Goal: Check status: Check status

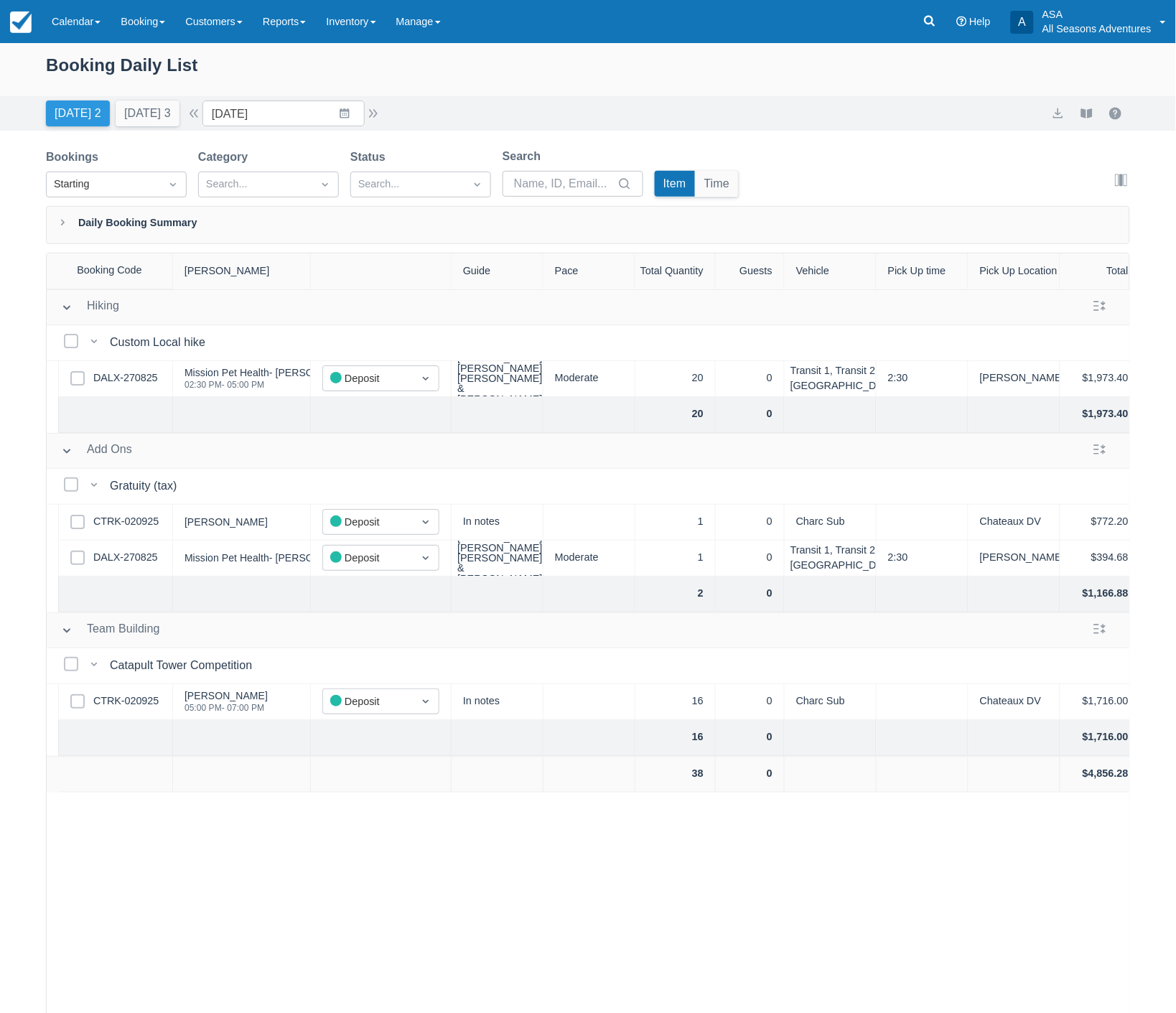
click at [72, 119] on button "Today 2" at bounding box center [78, 113] width 64 height 26
type input "[DATE]"
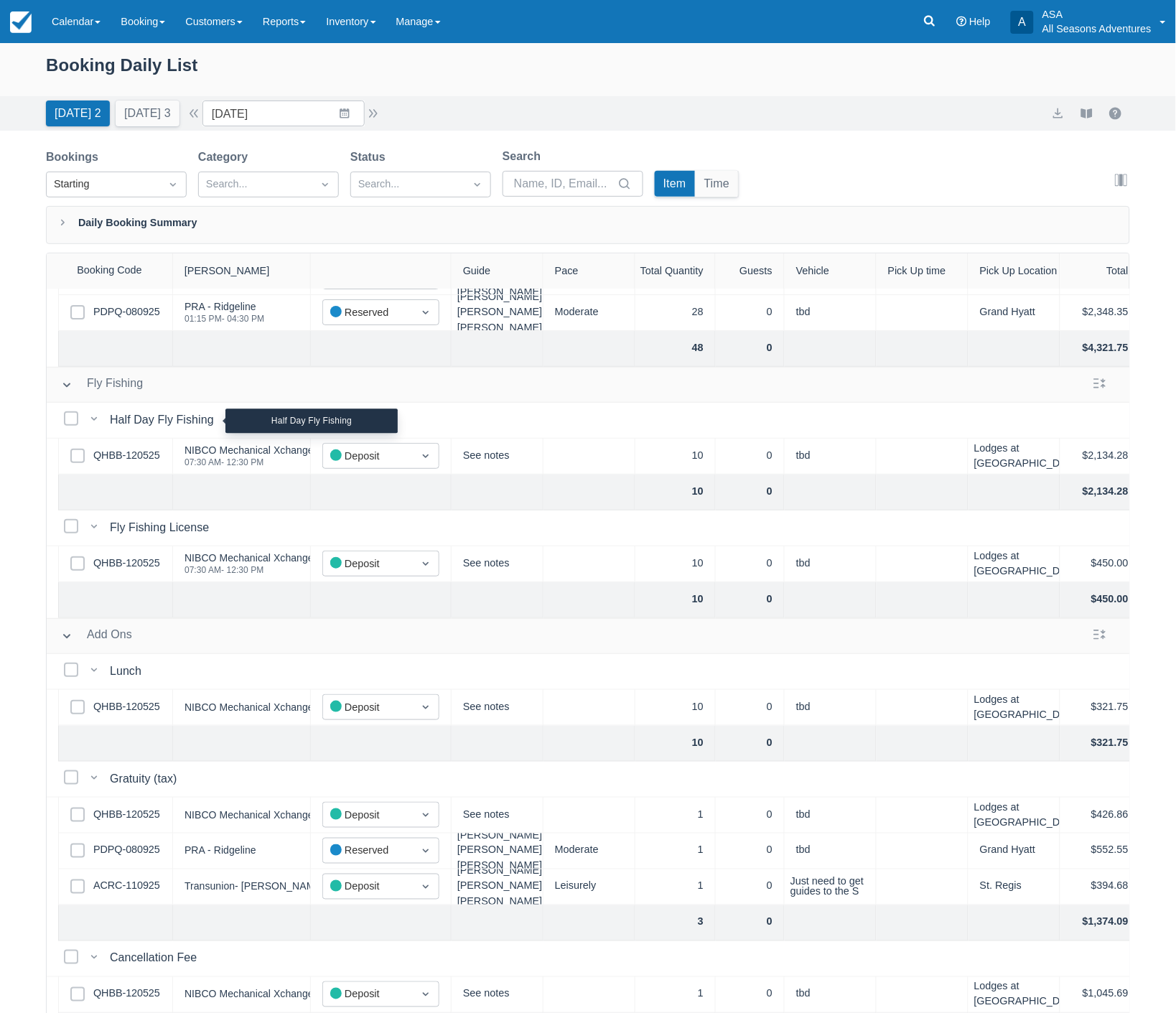
scroll to position [113, 0]
click at [115, 555] on link "QHBB-120525" at bounding box center [127, 563] width 67 height 16
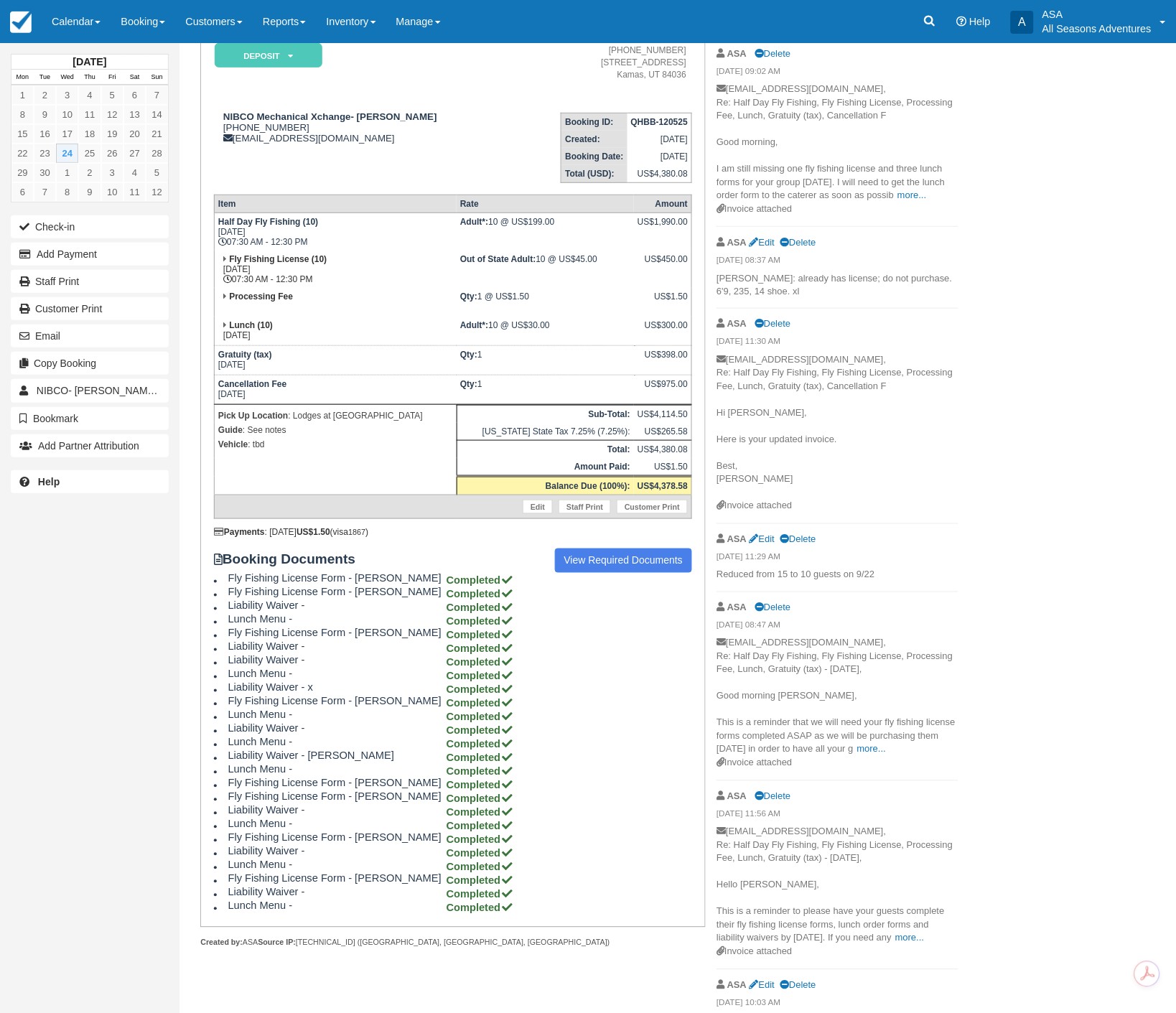
scroll to position [80, 0]
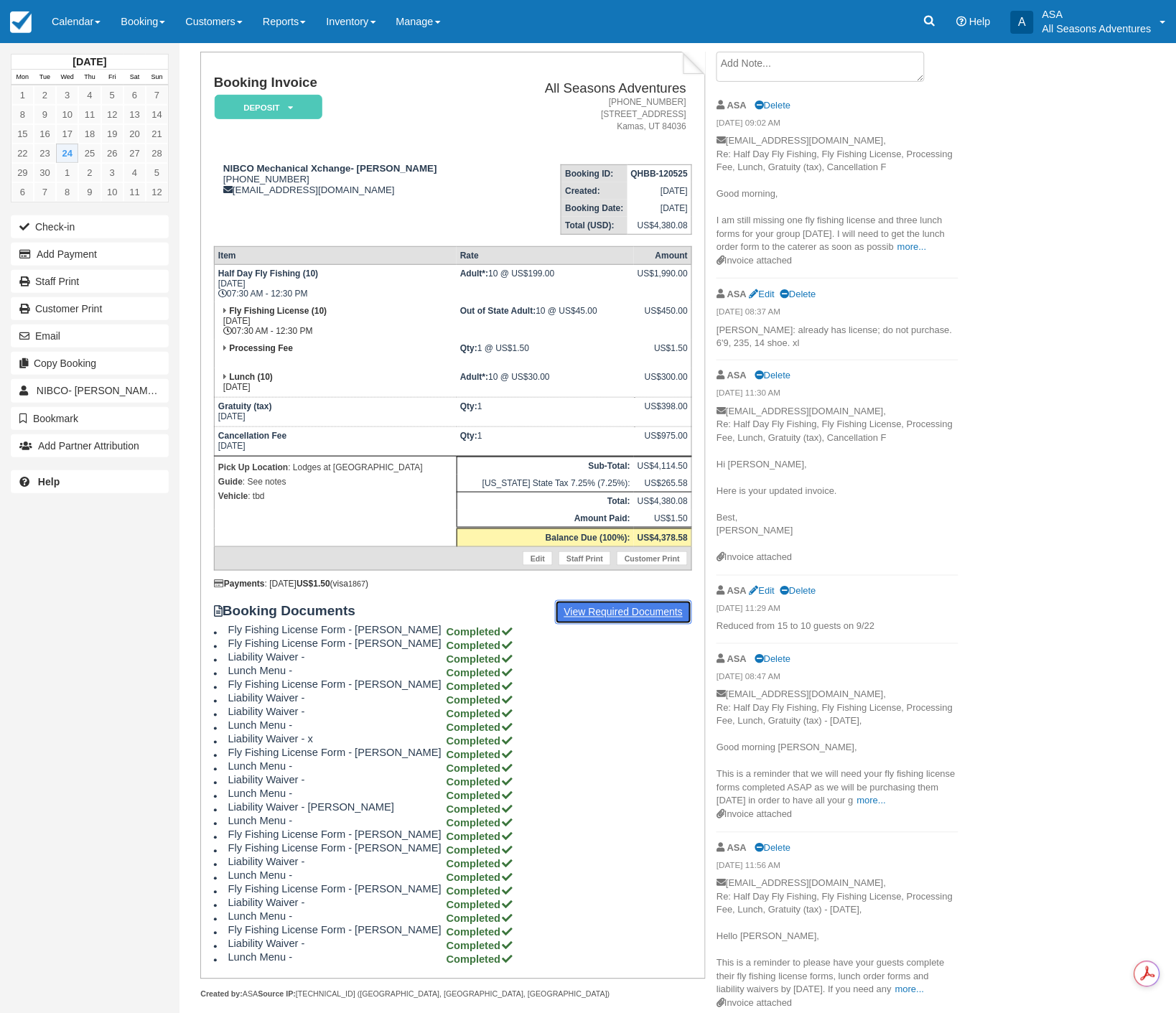
click at [587, 608] on link "View Required Documents" at bounding box center [624, 612] width 138 height 24
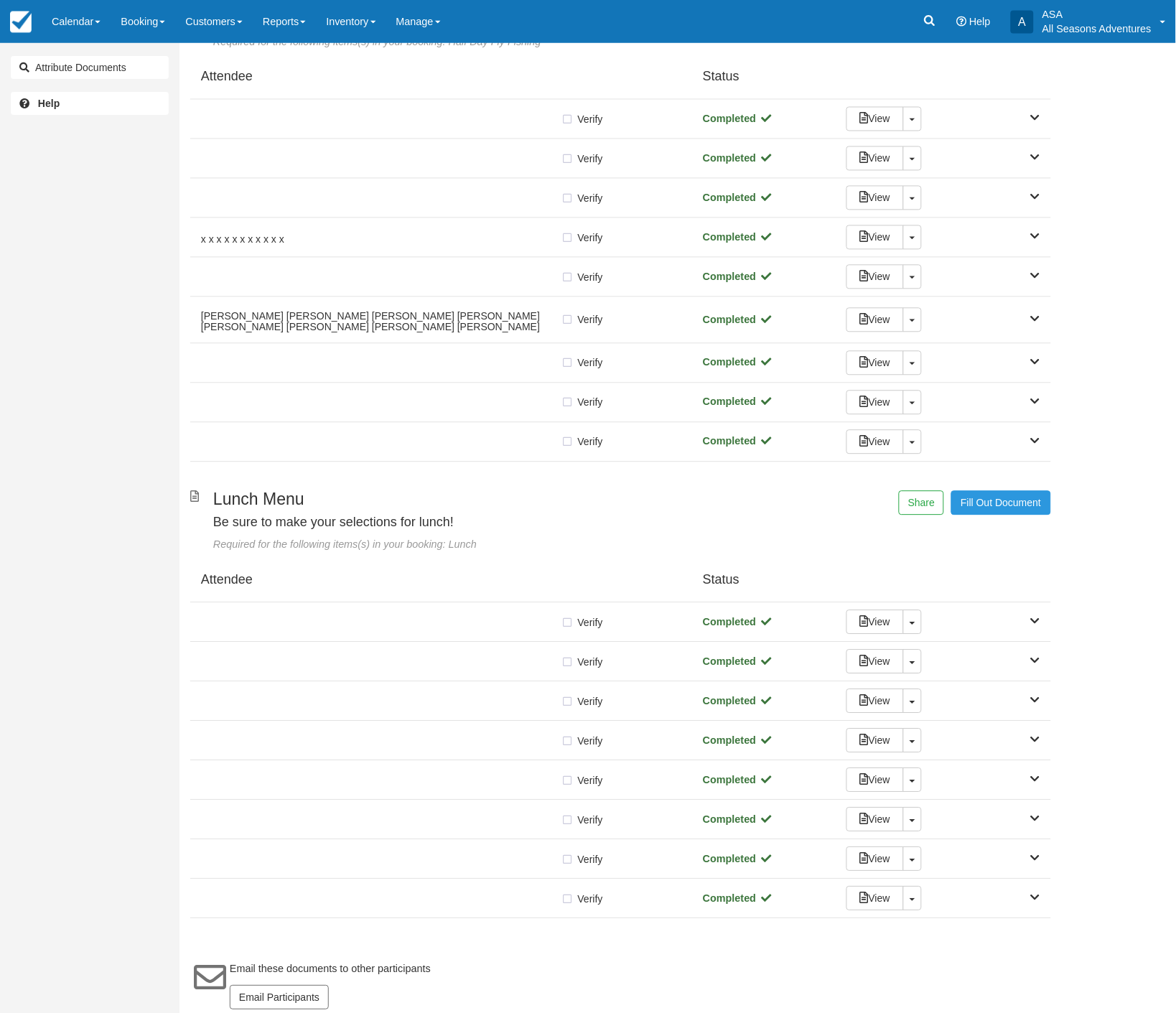
scroll to position [626, 0]
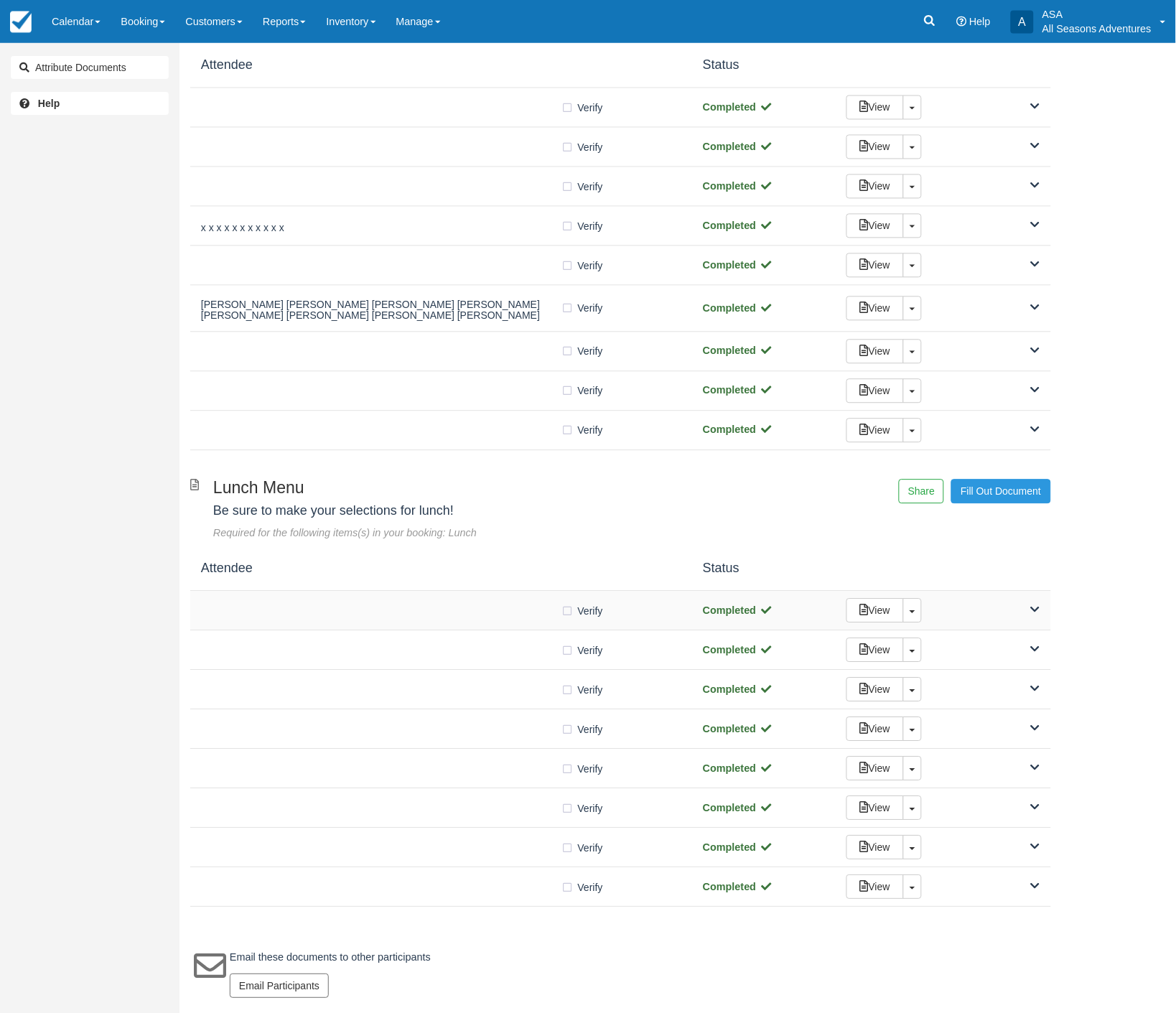
click at [1029, 604] on div "View Toggle Dropdown Detach" at bounding box center [943, 610] width 216 height 24
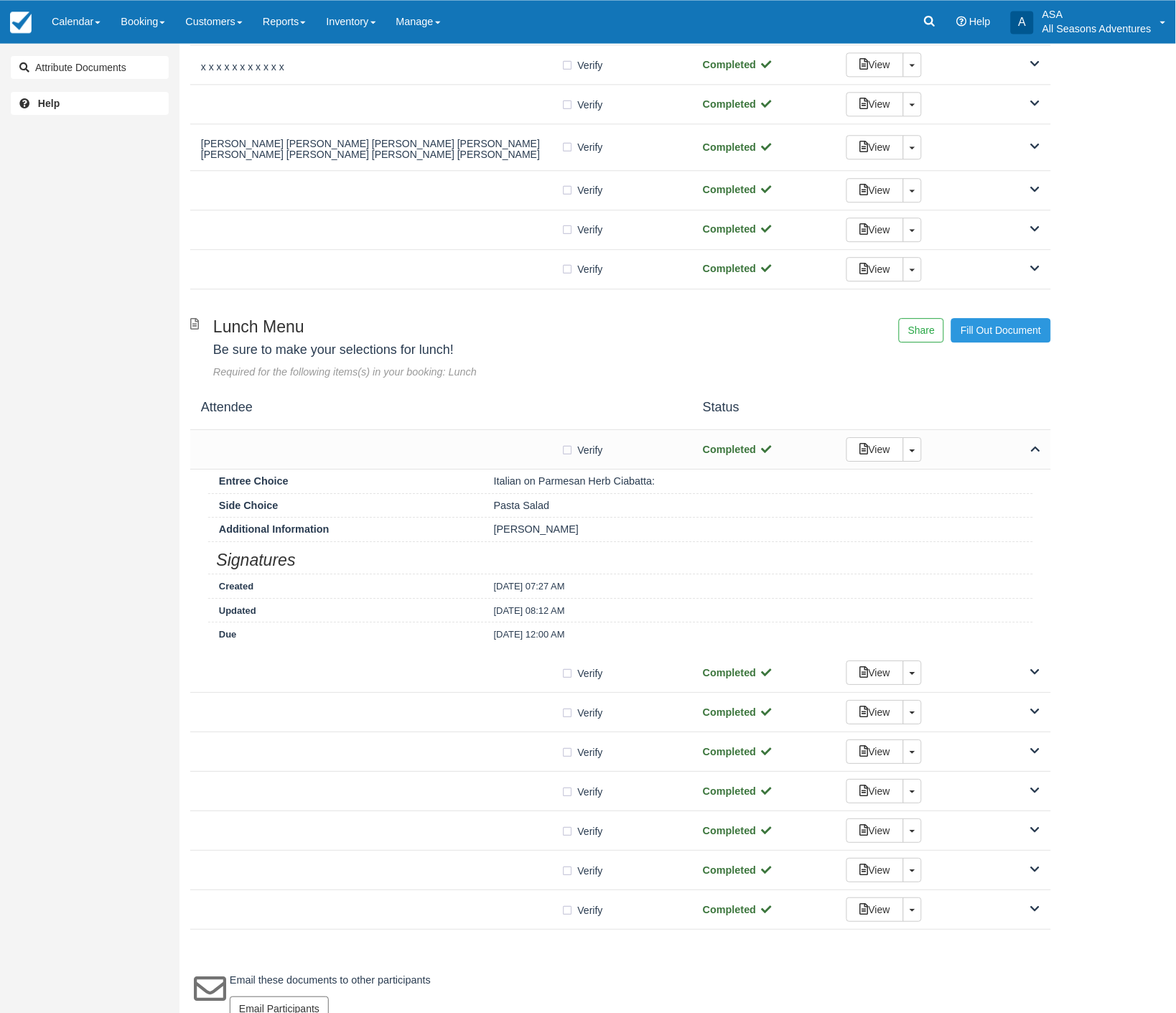
scroll to position [809, 0]
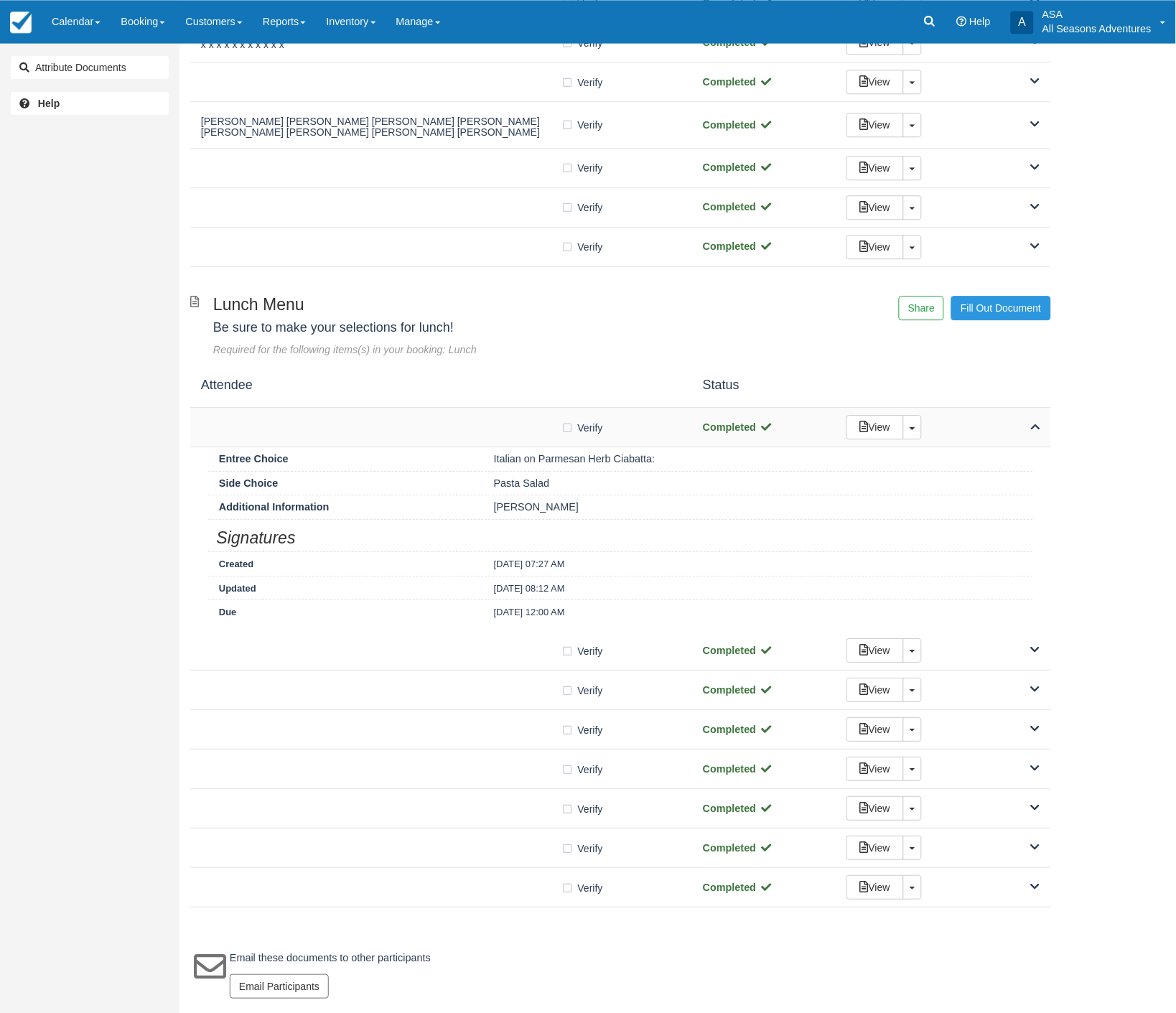
click at [1046, 427] on div "View Toggle Dropdown Detach" at bounding box center [943, 427] width 216 height 24
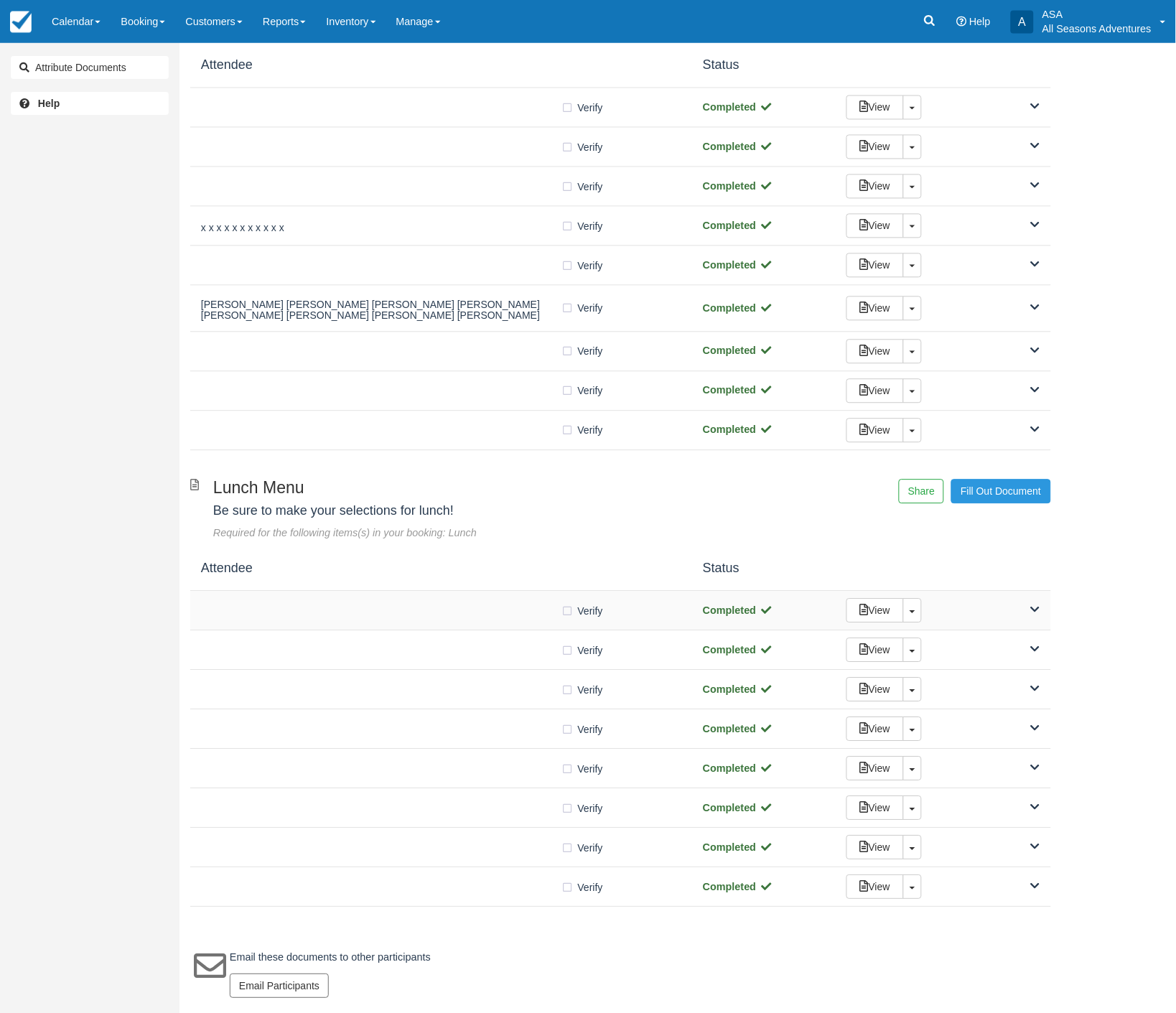
scroll to position [626, 0]
click at [1035, 650] on icon at bounding box center [1035, 650] width 10 height 10
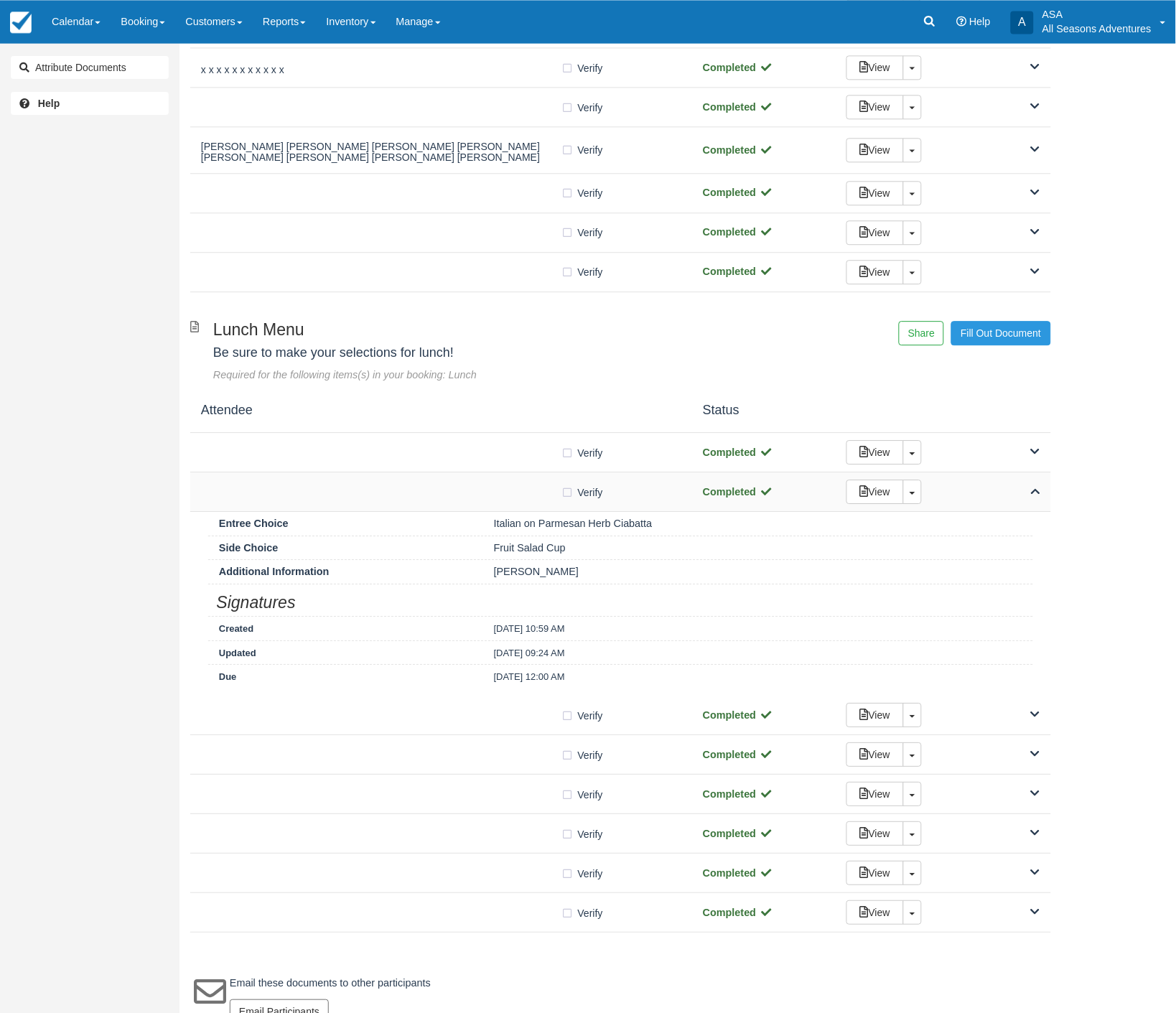
scroll to position [809, 0]
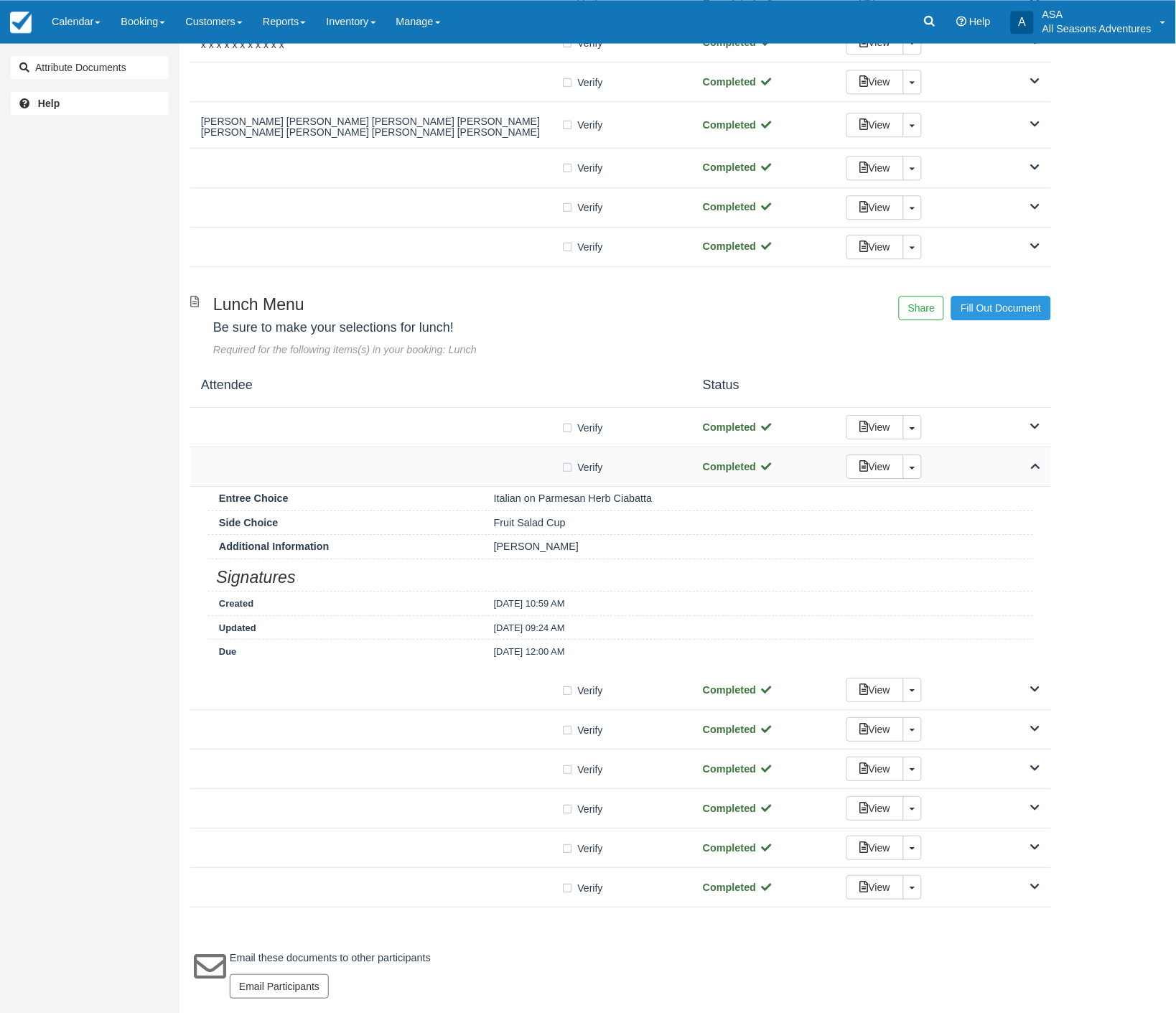
click at [1014, 461] on div "View Toggle Dropdown Detach" at bounding box center [943, 467] width 216 height 24
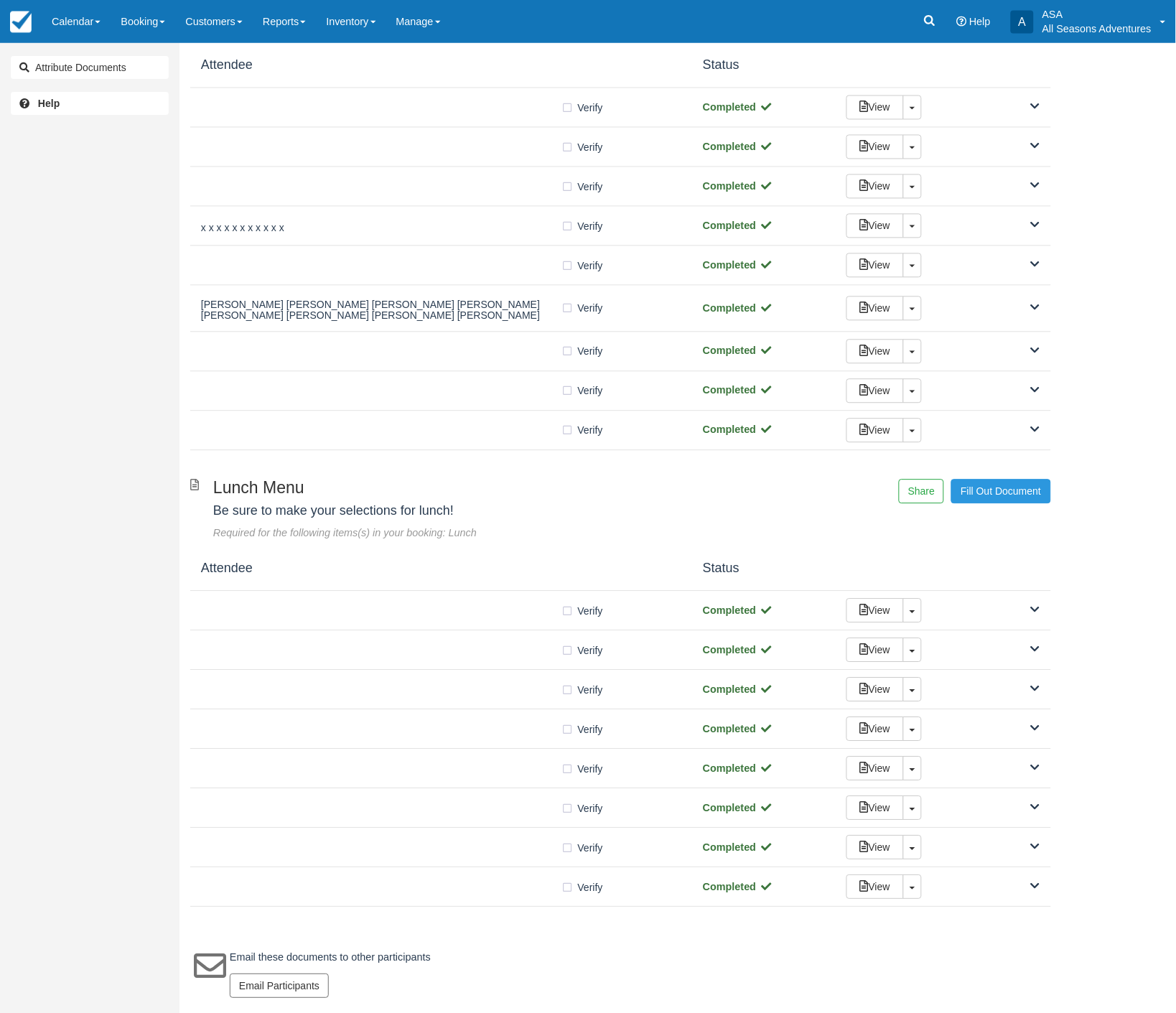
scroll to position [626, 0]
click at [1037, 690] on icon at bounding box center [1035, 689] width 10 height 10
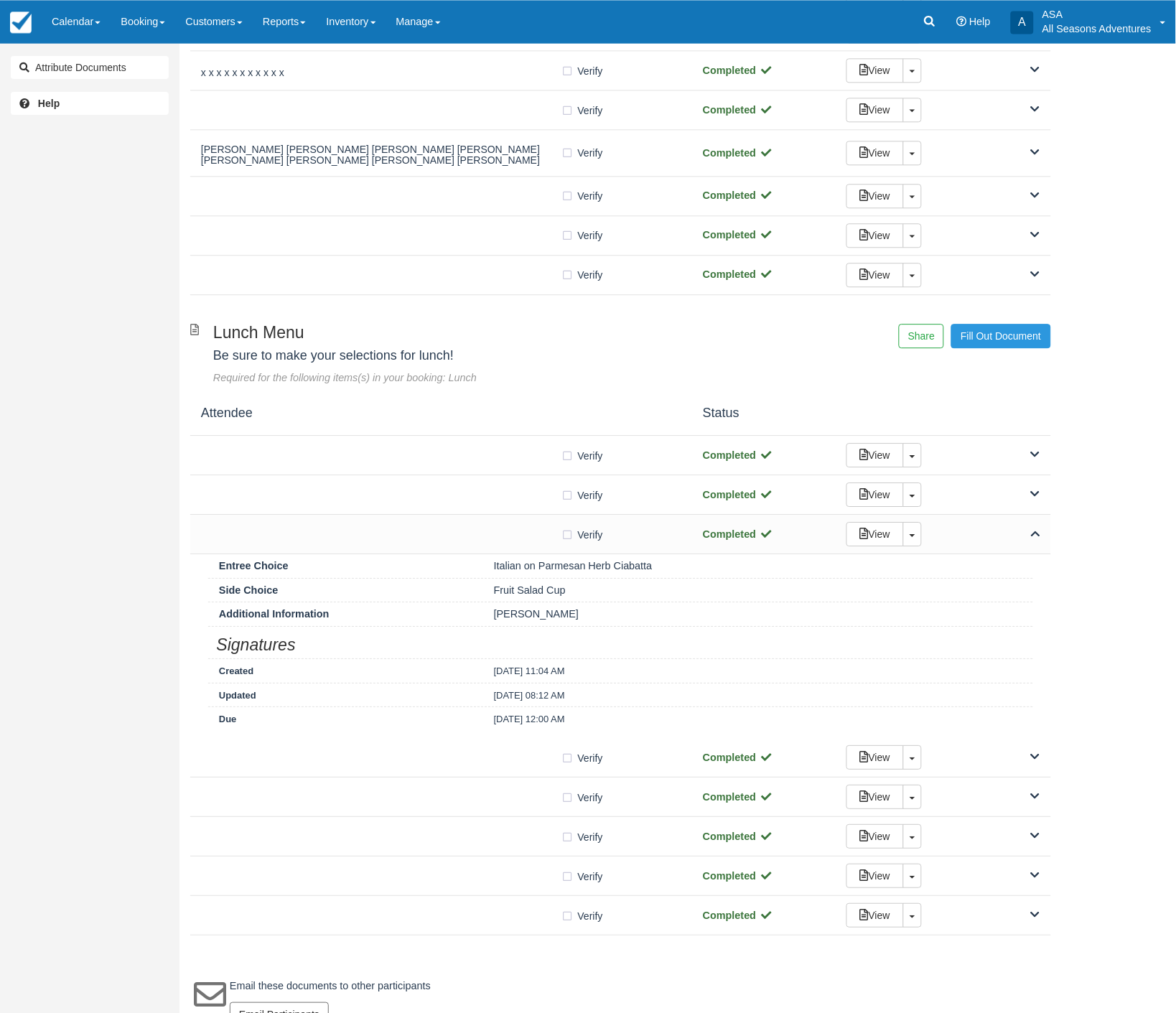
scroll to position [809, 0]
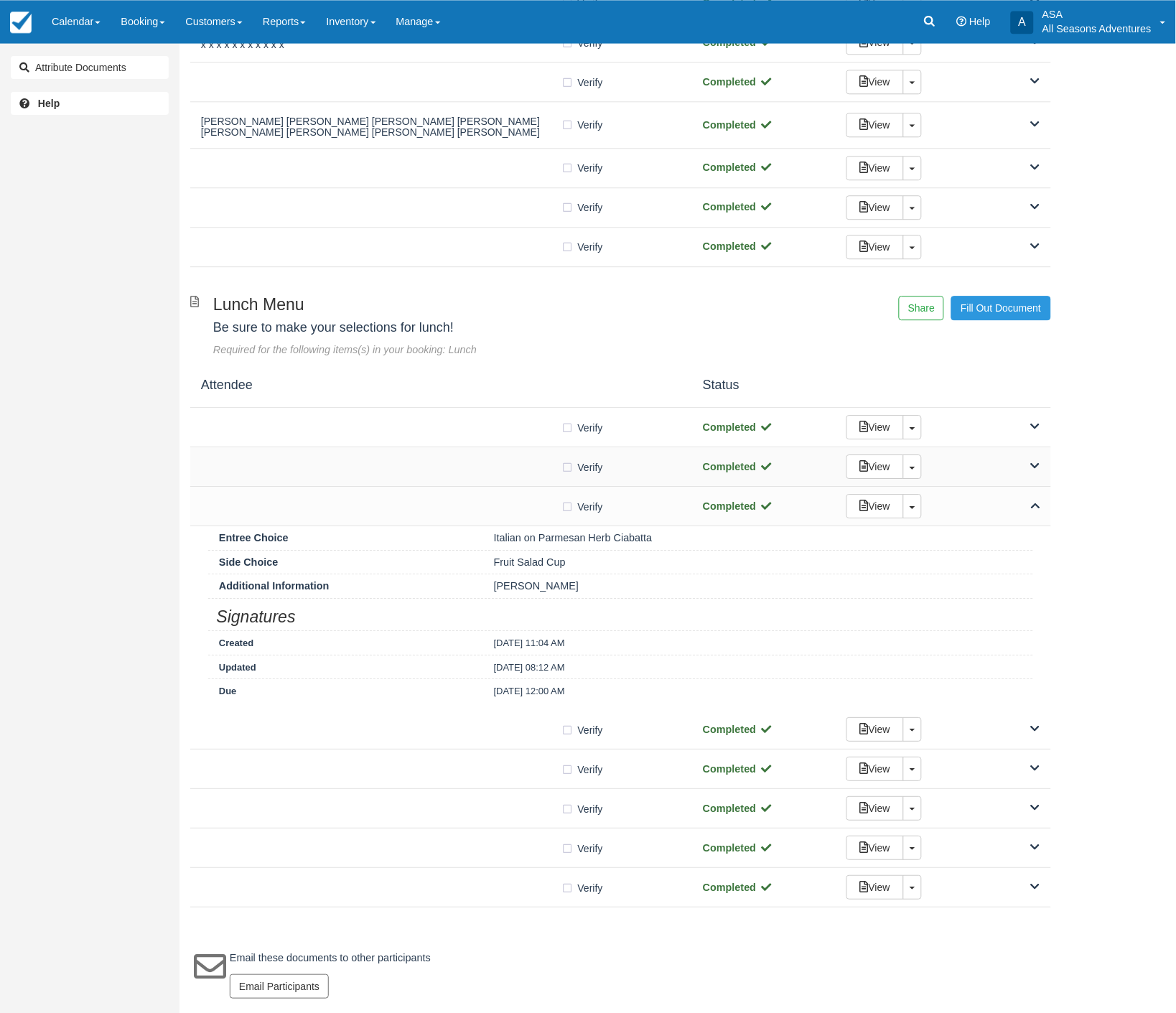
click at [1029, 467] on div "View Toggle Dropdown Detach" at bounding box center [943, 467] width 216 height 24
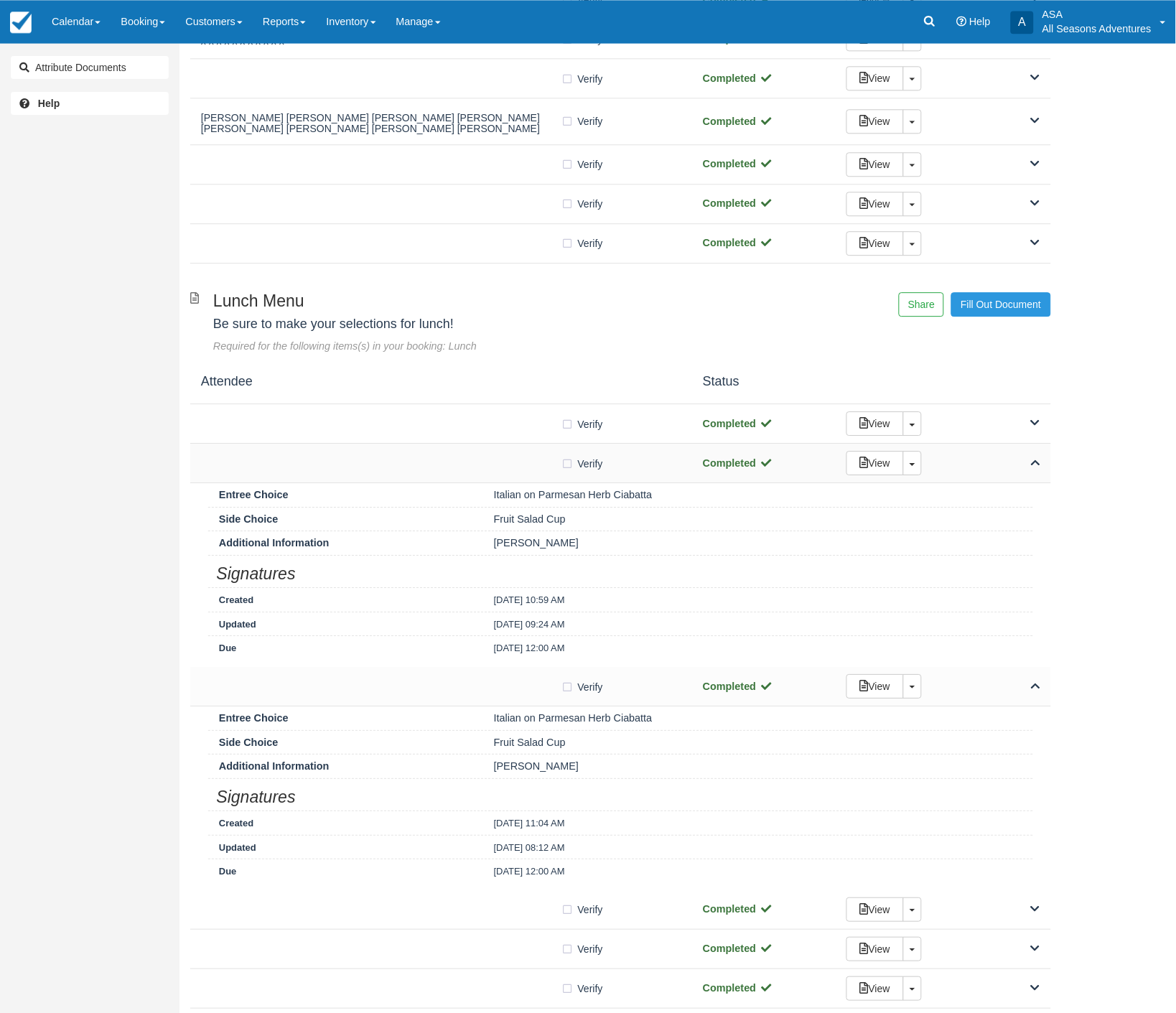
click at [1029, 467] on div "View Toggle Dropdown Detach" at bounding box center [943, 463] width 216 height 24
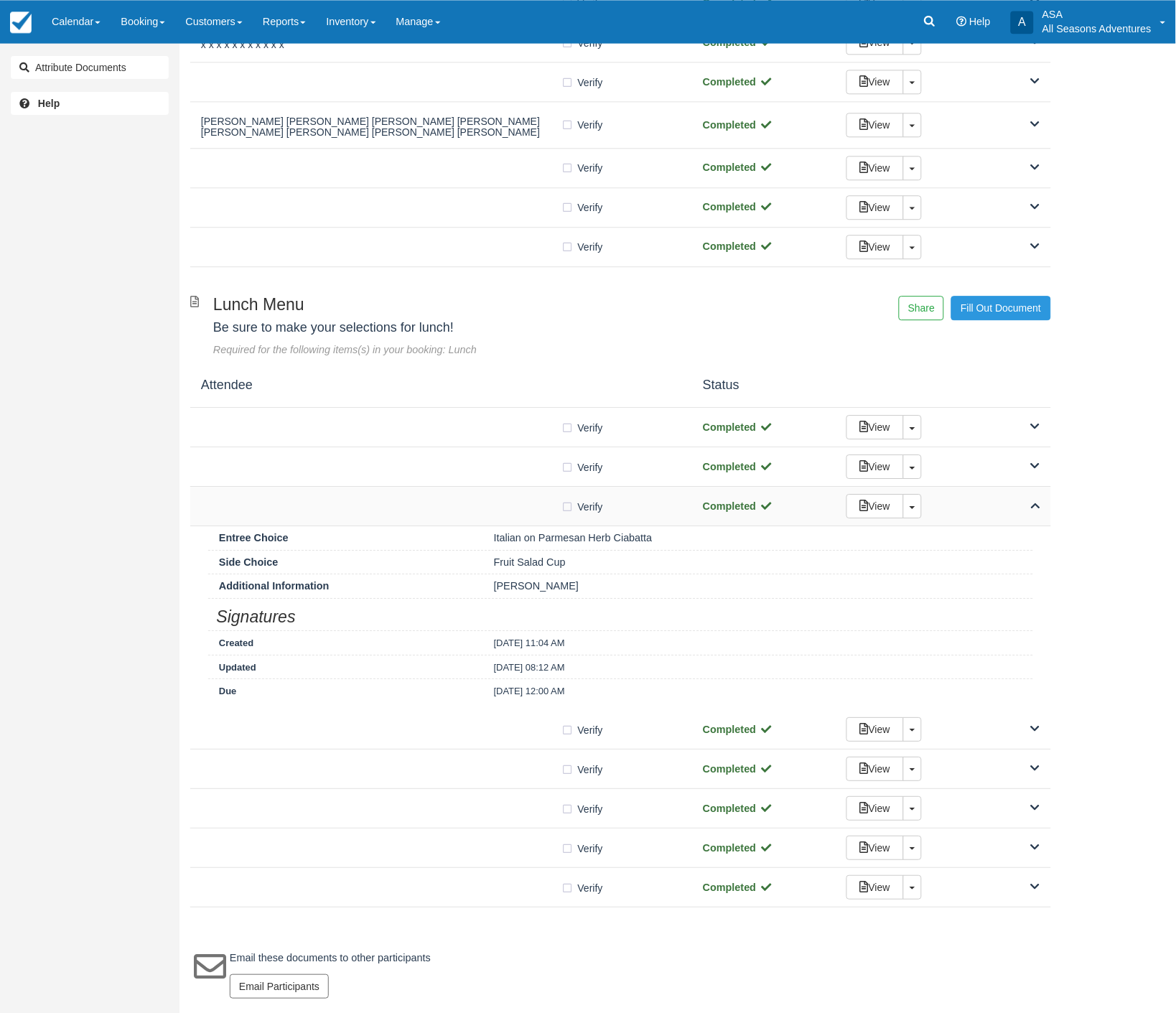
click at [1025, 504] on div "View Toggle Dropdown Detach" at bounding box center [943, 506] width 216 height 24
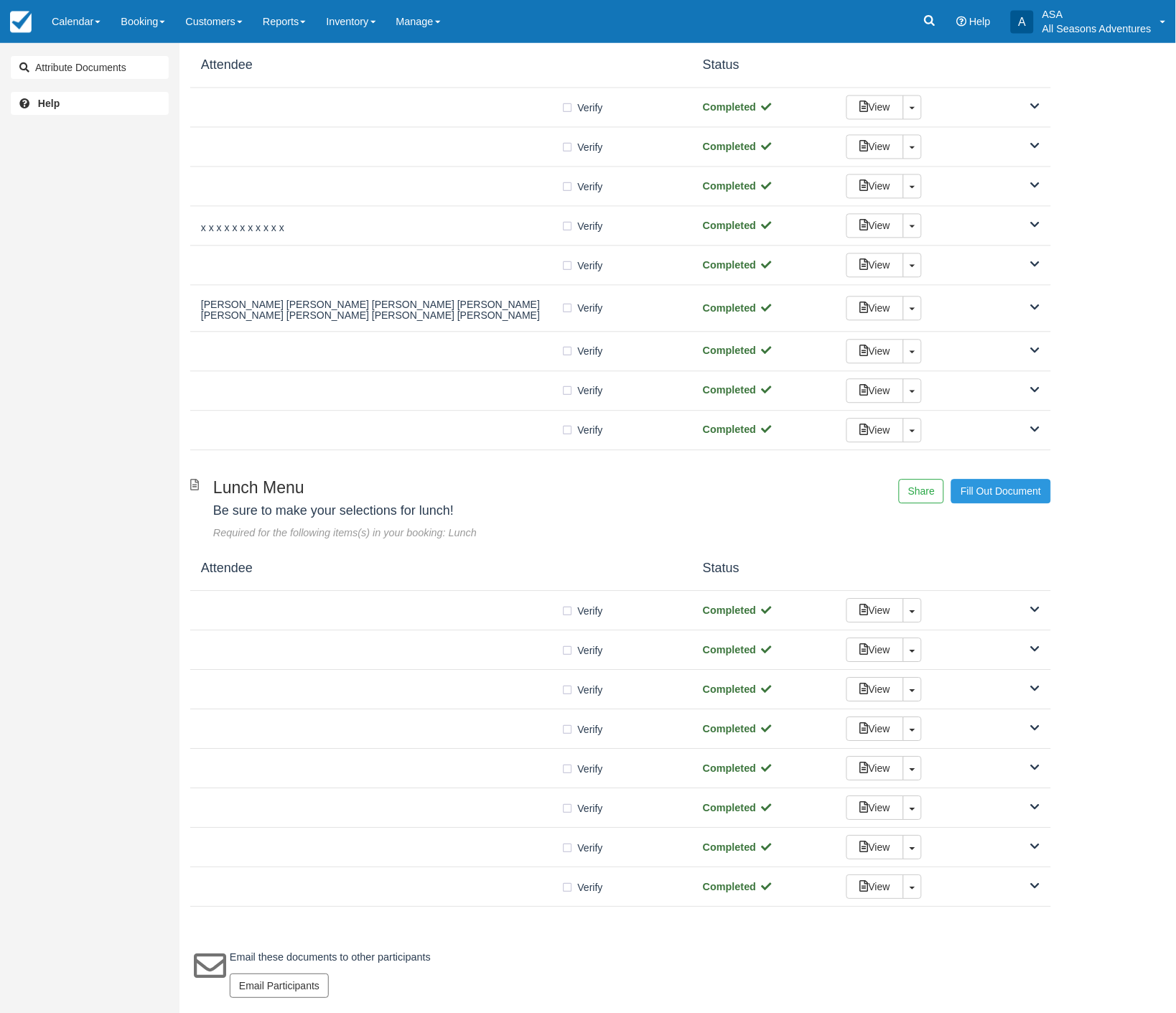
scroll to position [626, 0]
click at [1037, 734] on span at bounding box center [1035, 729] width 10 height 15
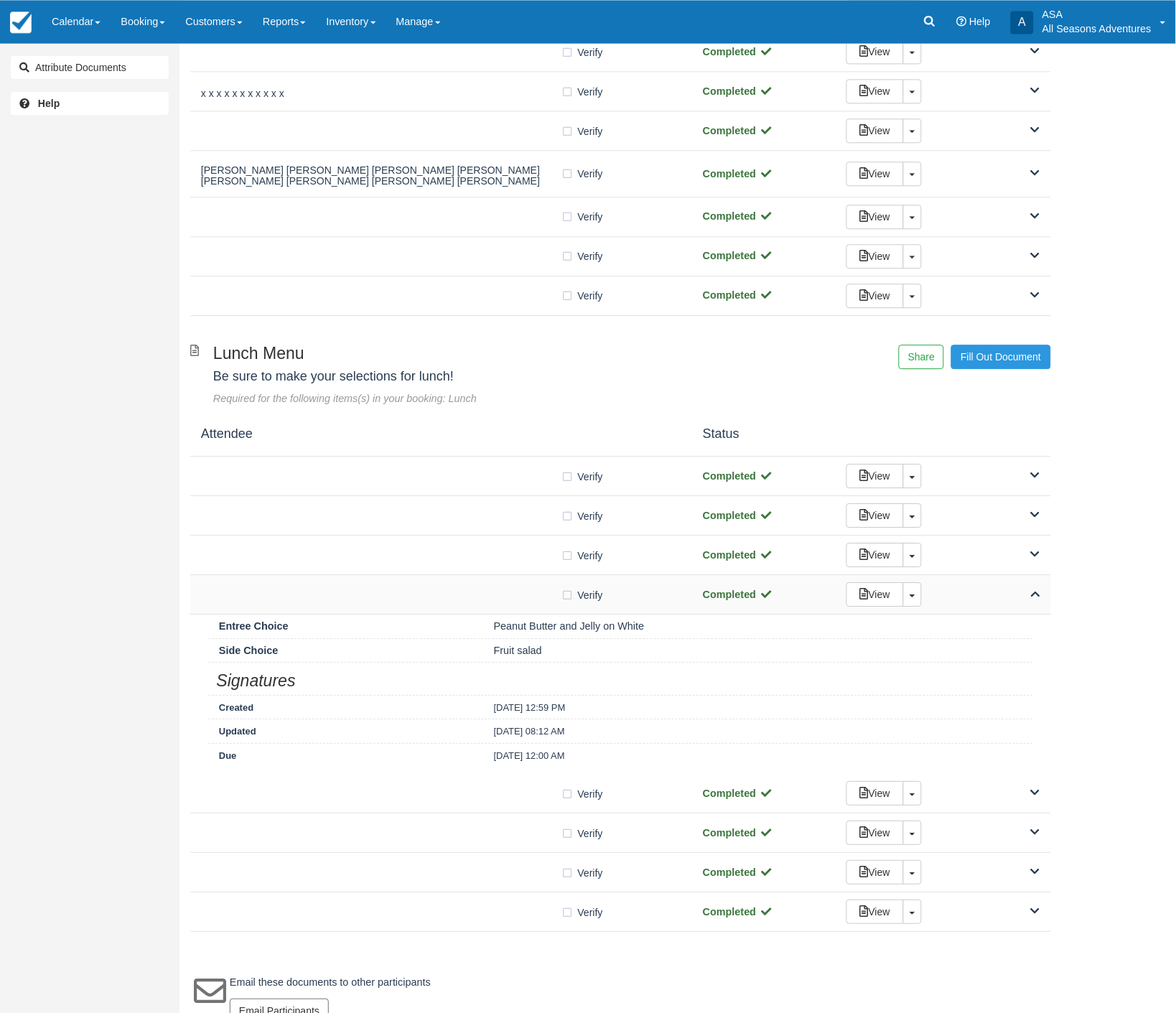
scroll to position [786, 0]
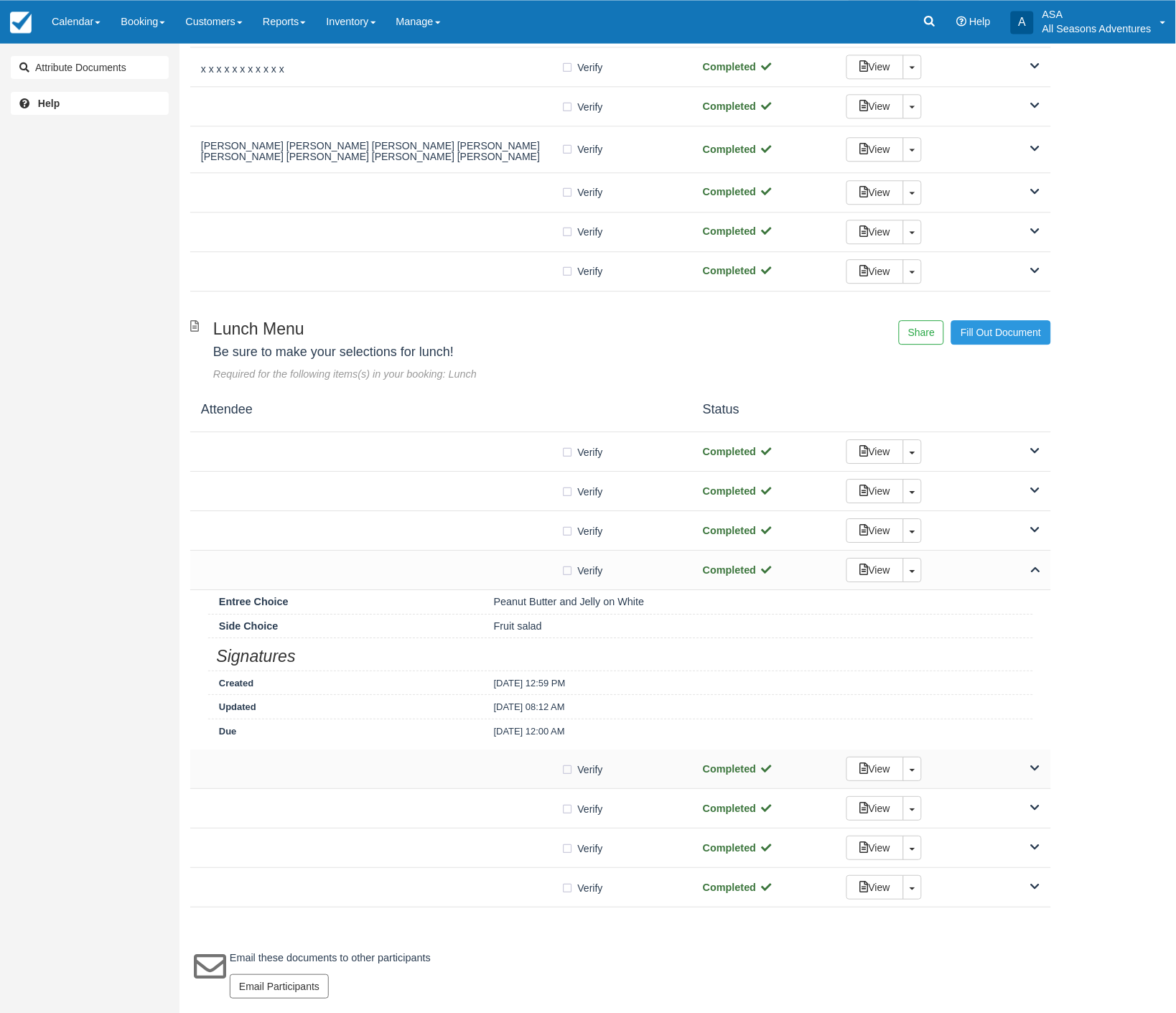
click at [1036, 763] on icon at bounding box center [1035, 768] width 10 height 10
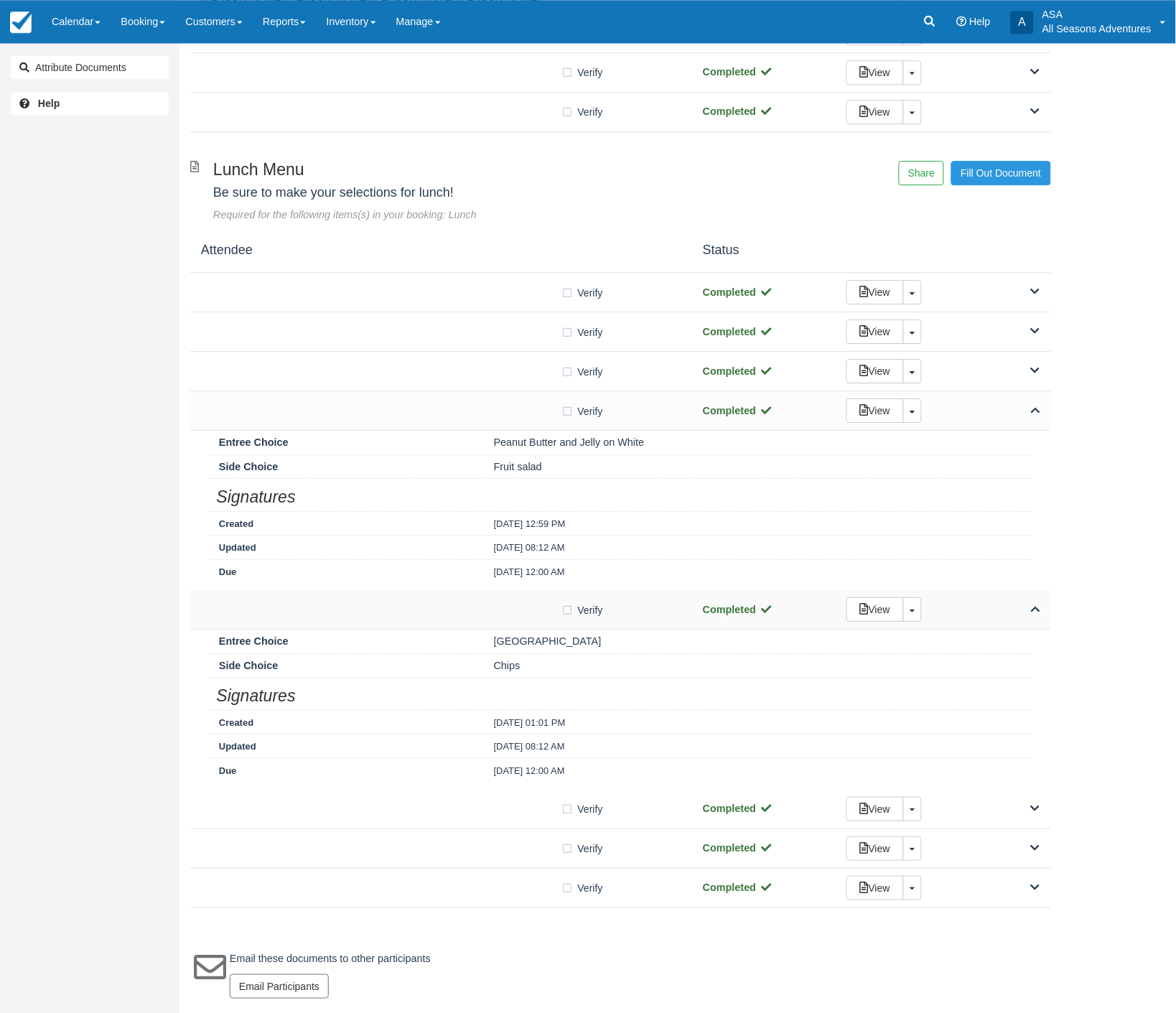
scroll to position [946, 0]
click at [1027, 804] on div "View Toggle Dropdown Detach" at bounding box center [943, 809] width 216 height 24
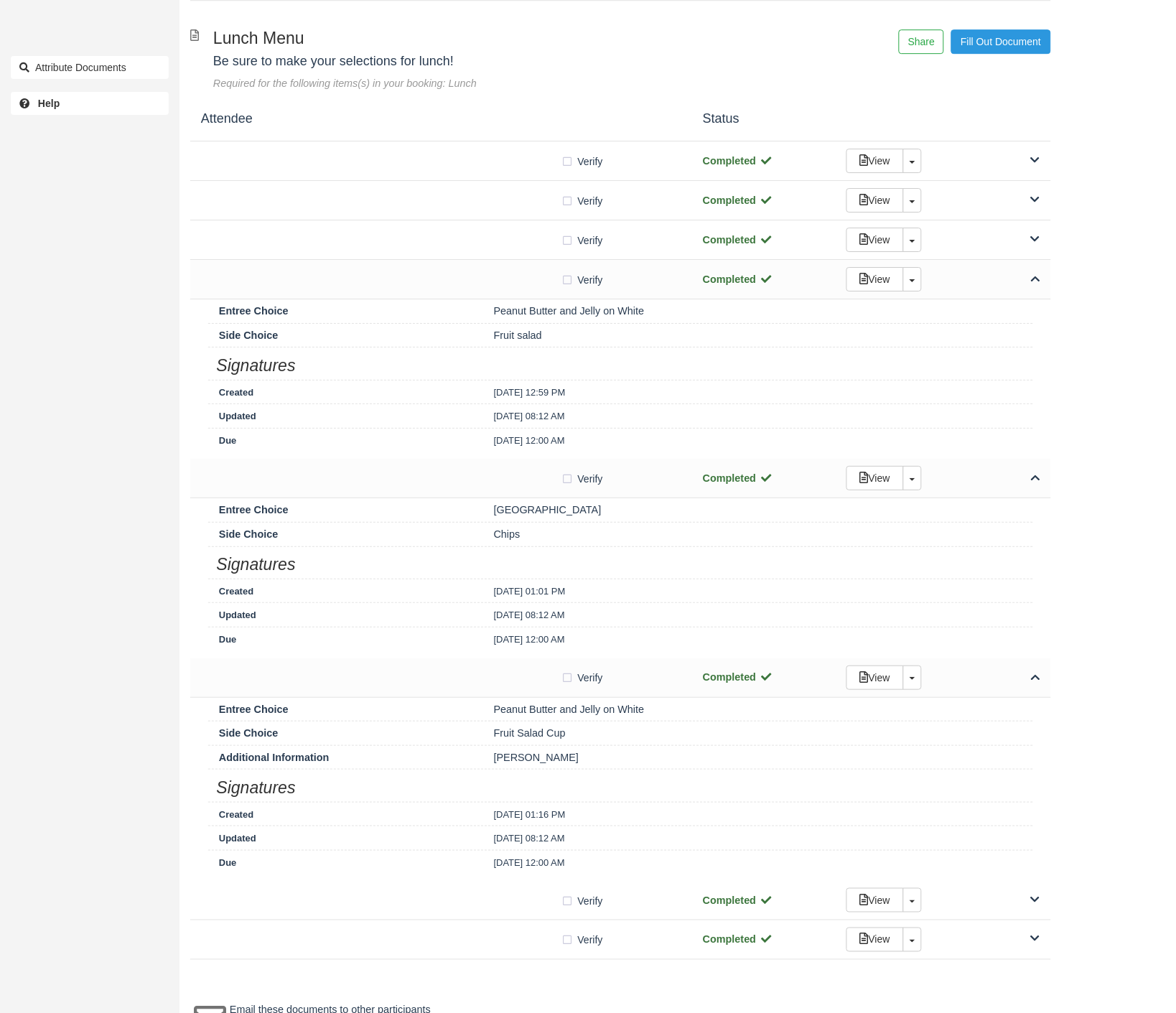
scroll to position [1130, 0]
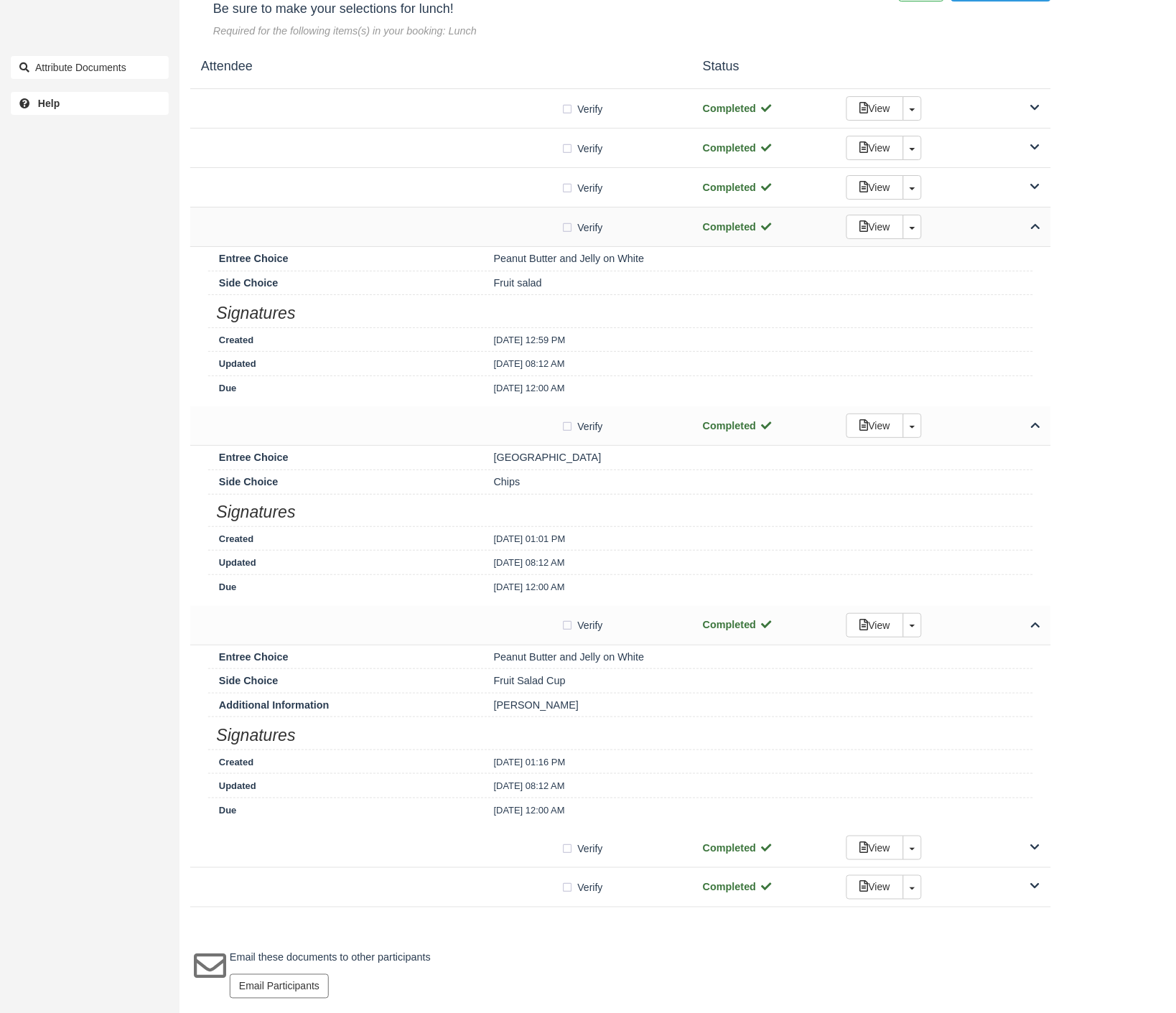
click at [1039, 223] on icon at bounding box center [1035, 227] width 10 height 10
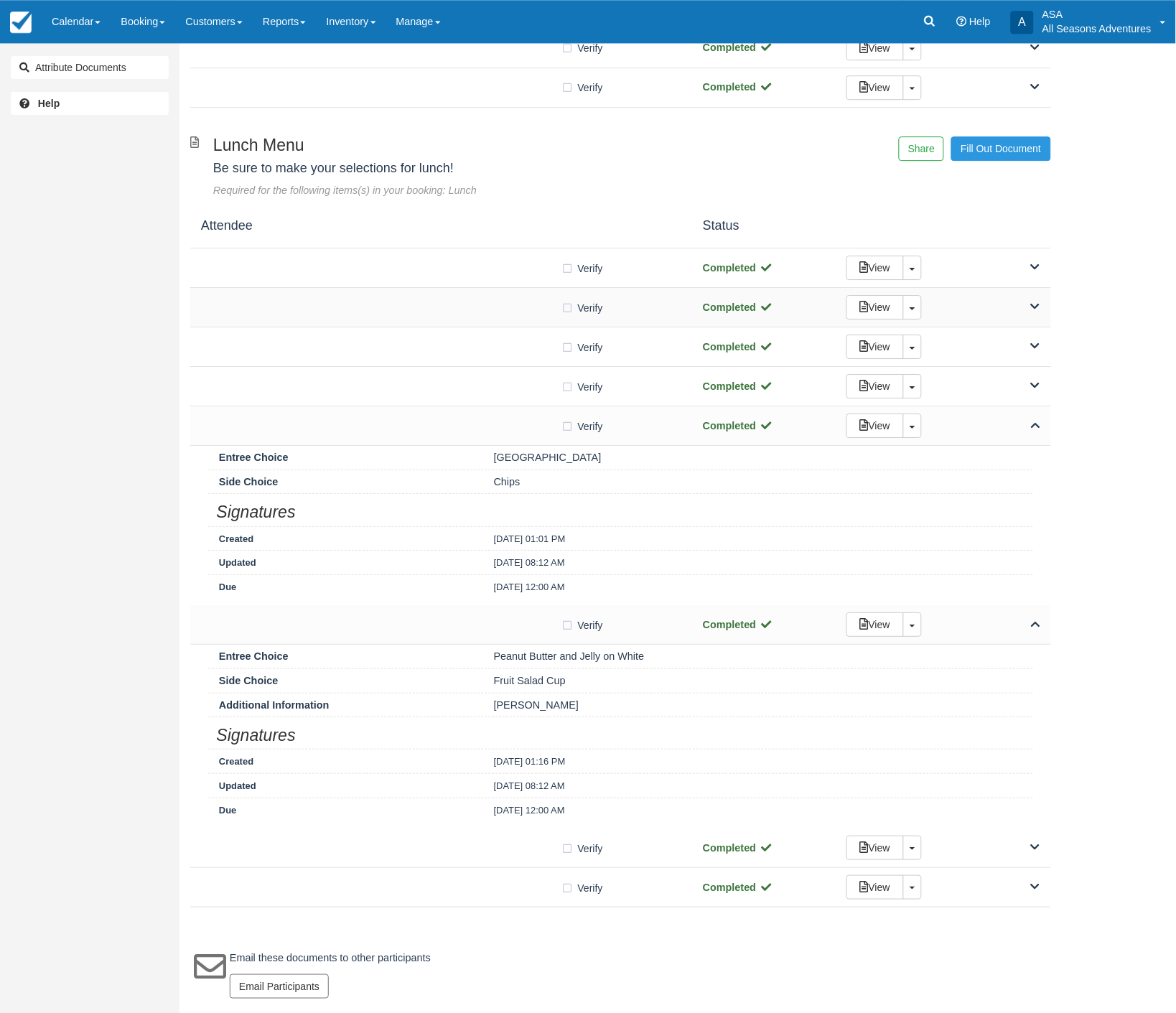
scroll to position [971, 0]
click at [1031, 432] on div "View Toggle Dropdown Detach" at bounding box center [943, 425] width 216 height 24
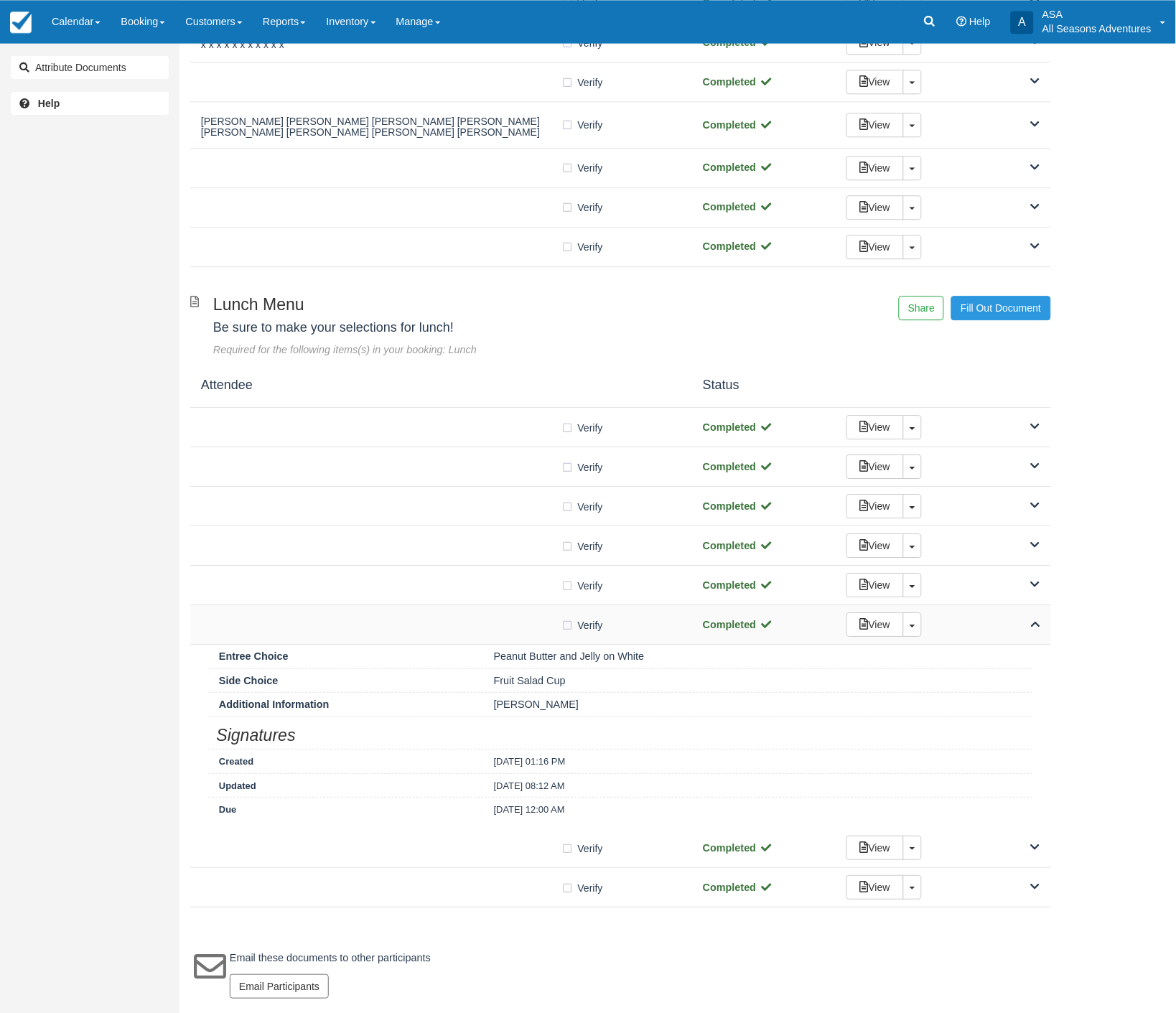
click at [1036, 628] on icon at bounding box center [1035, 624] width 10 height 10
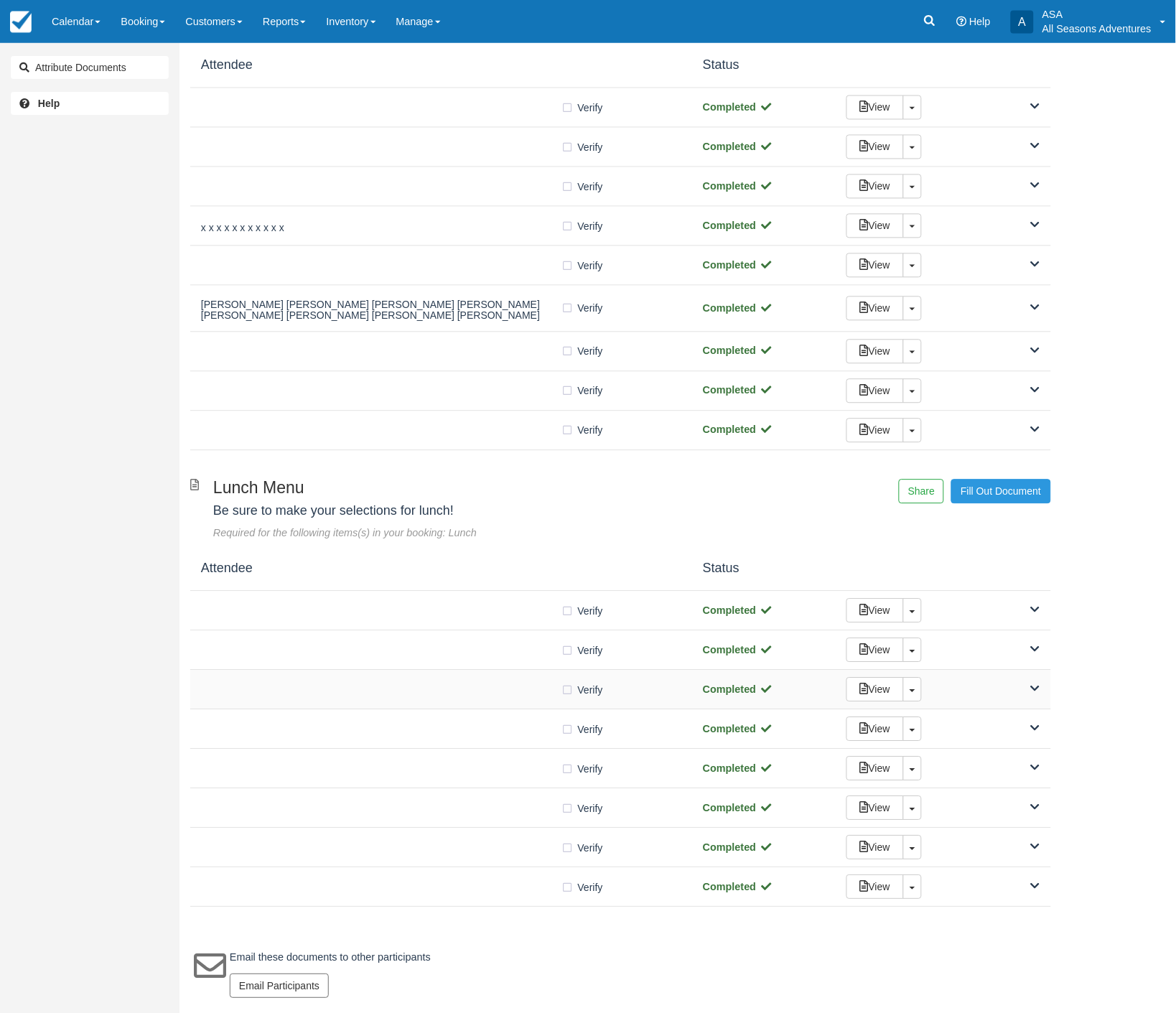
scroll to position [626, 0]
click at [1020, 855] on div "View Toggle Dropdown Detach" at bounding box center [943, 847] width 216 height 24
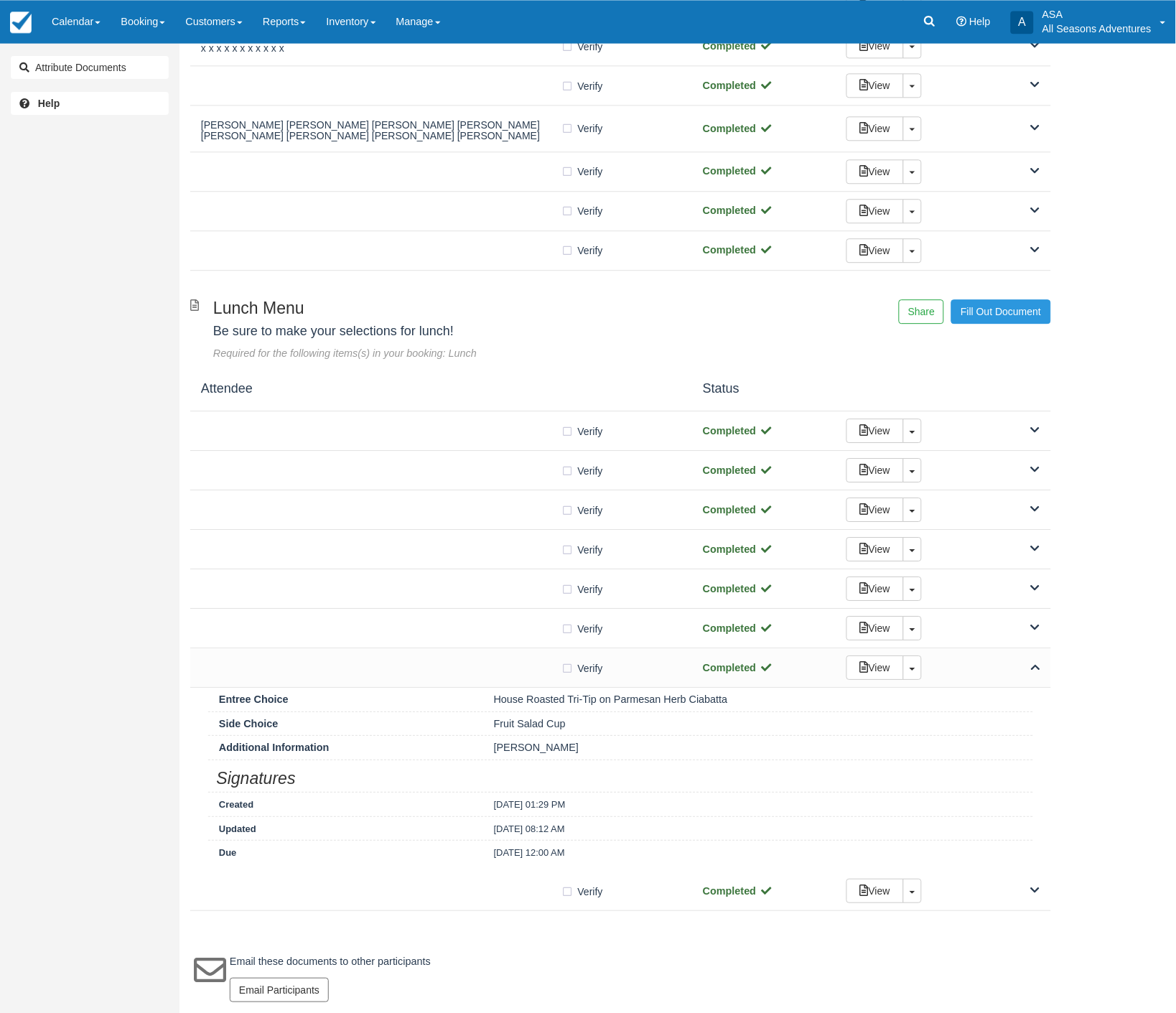
scroll to position [809, 0]
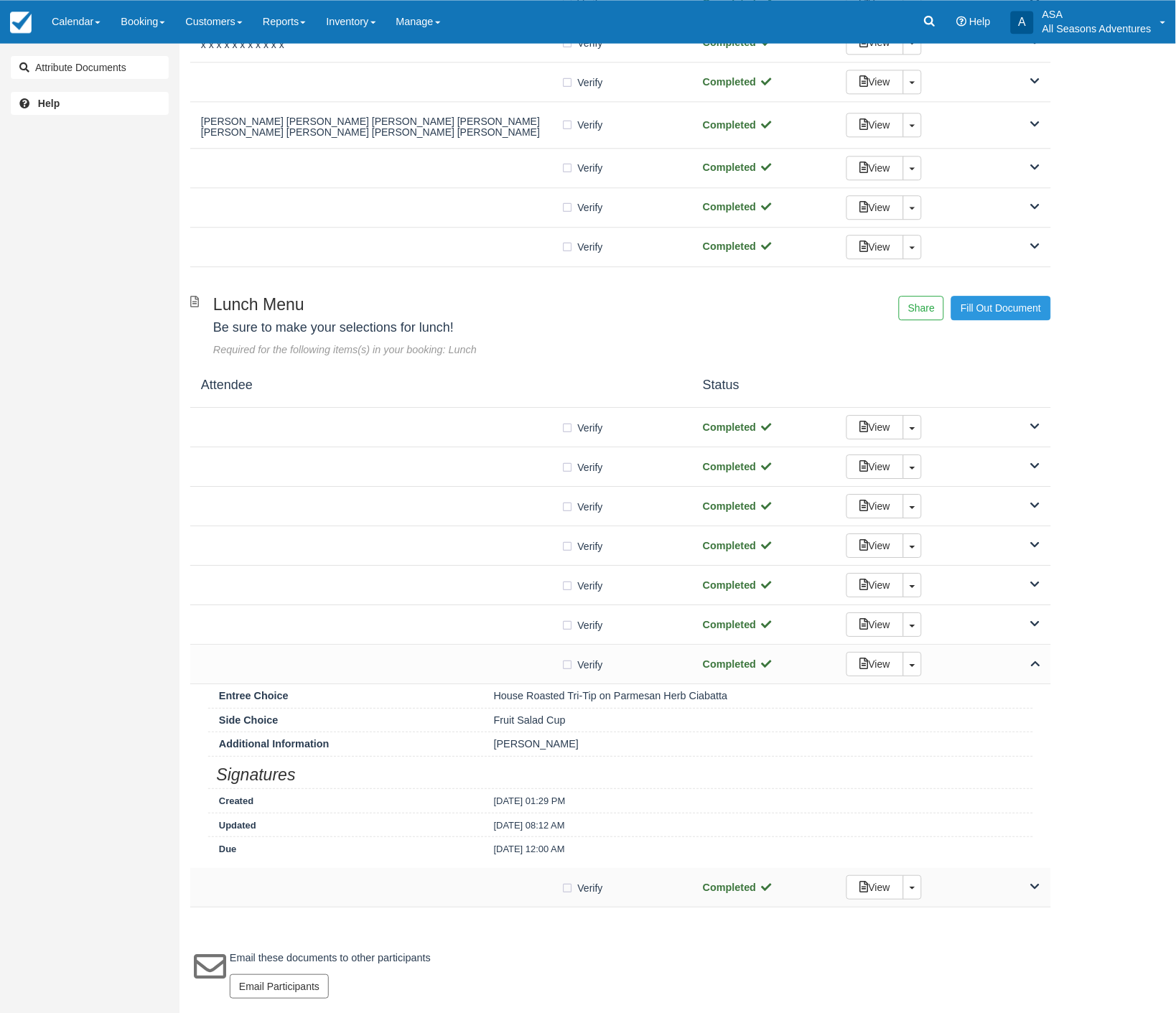
click at [1035, 892] on span at bounding box center [1035, 887] width 10 height 15
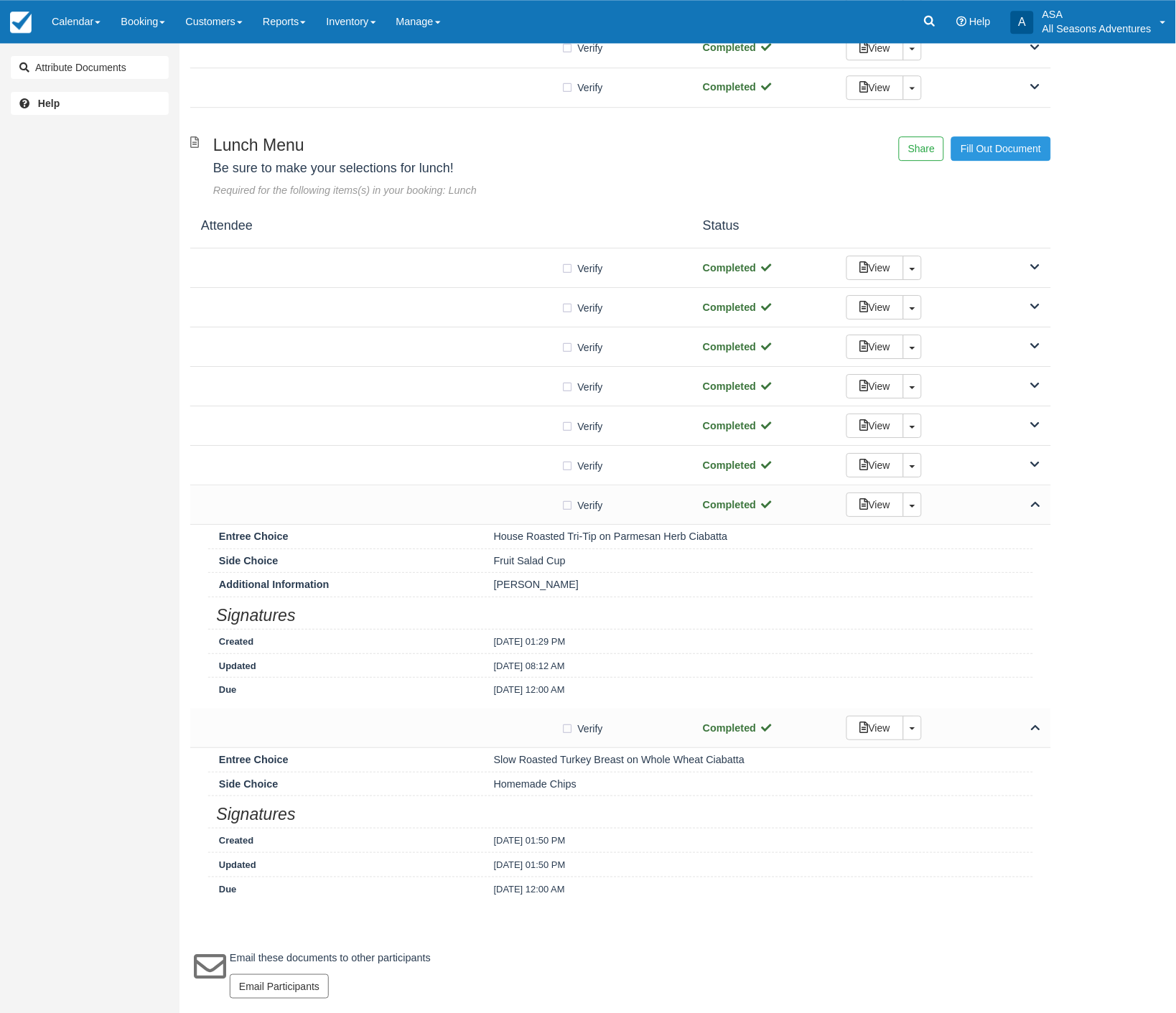
scroll to position [971, 0]
